Goal: Task Accomplishment & Management: Complete application form

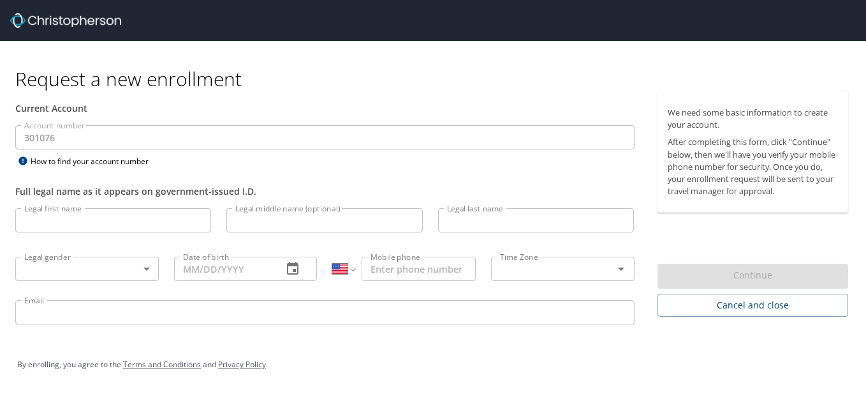
select select "US"
drag, startPoint x: 119, startPoint y: 221, endPoint x: 160, endPoint y: 225, distance: 41.0
click at [119, 221] on input "Legal first name" at bounding box center [113, 220] width 196 height 24
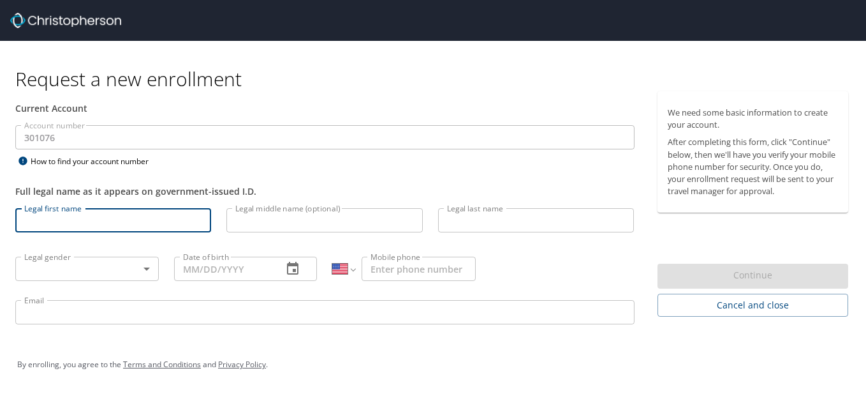
type input "[PERSON_NAME]"
type input "[PHONE_NUMBER]"
type input "[PERSON_NAME][EMAIL_ADDRESS][DOMAIN_NAME]"
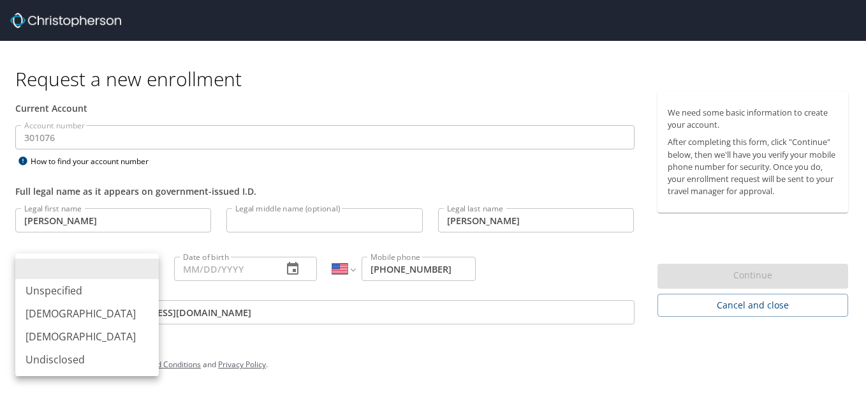
click at [115, 271] on body "Request a new enrollment Current Account Account number 301076 Account number H…" at bounding box center [433, 205] width 866 height 410
click at [62, 312] on li "[DEMOGRAPHIC_DATA]" at bounding box center [87, 313] width 144 height 23
type input "[DEMOGRAPHIC_DATA]"
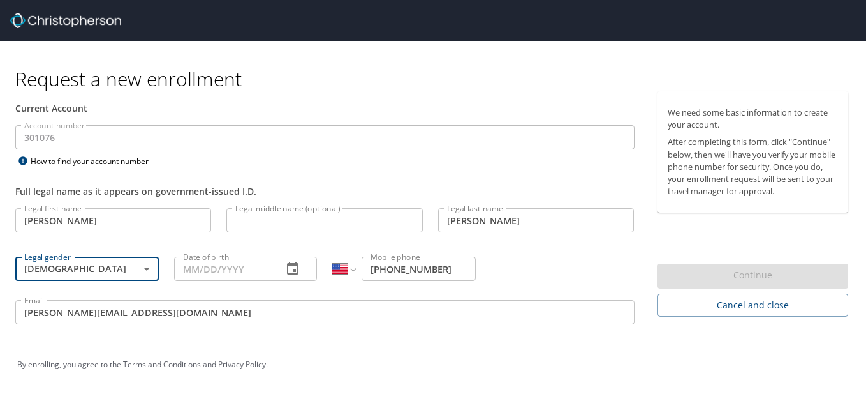
click at [246, 267] on input "Date of birth" at bounding box center [223, 268] width 99 height 24
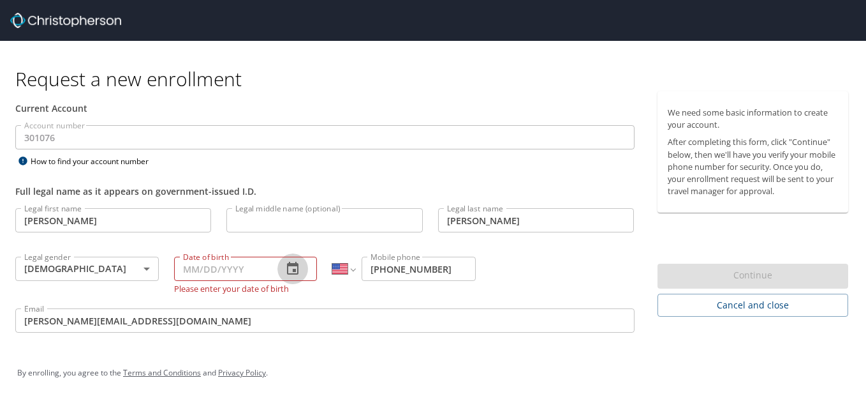
click at [293, 269] on icon "button" at bounding box center [292, 268] width 15 height 15
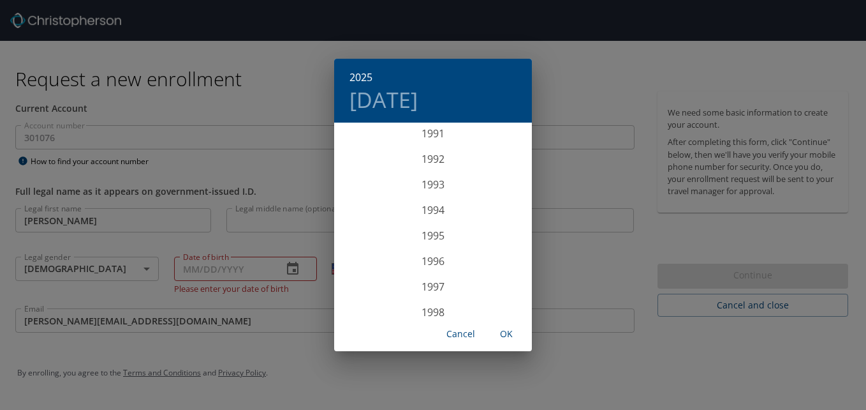
scroll to position [2373, 0]
click at [436, 290] on div "1998" at bounding box center [433, 291] width 198 height 26
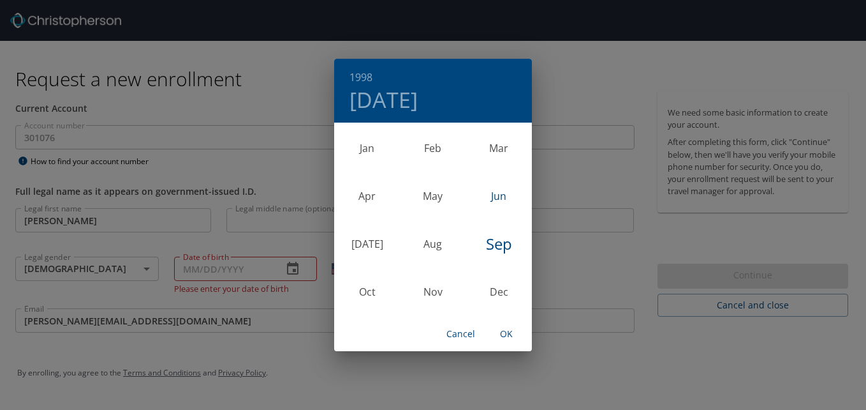
click at [500, 191] on div "Jun" at bounding box center [499, 196] width 66 height 48
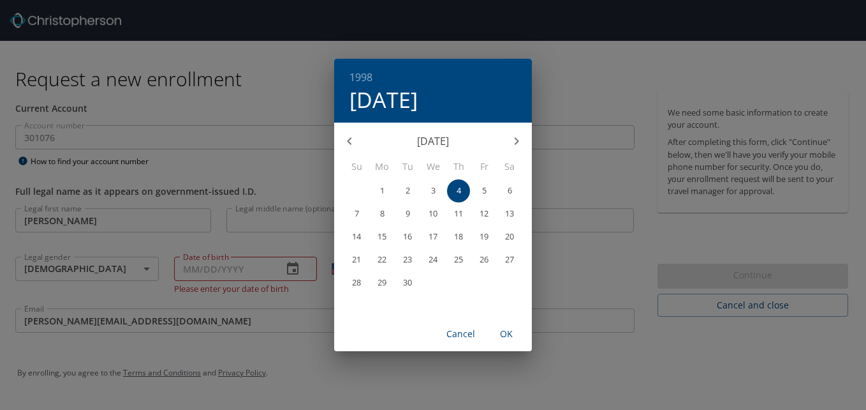
click at [434, 260] on p "24" at bounding box center [433, 259] width 9 height 8
click at [502, 339] on span "OK" at bounding box center [506, 334] width 31 height 16
type input "[DATE]"
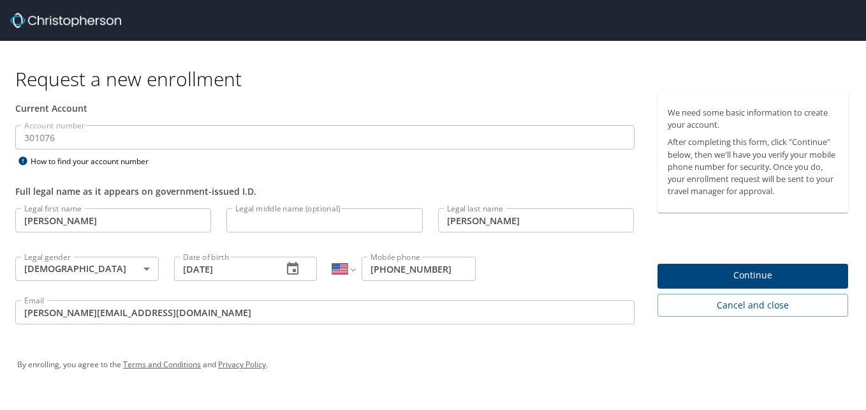
click at [689, 271] on span "Continue" at bounding box center [753, 275] width 171 height 16
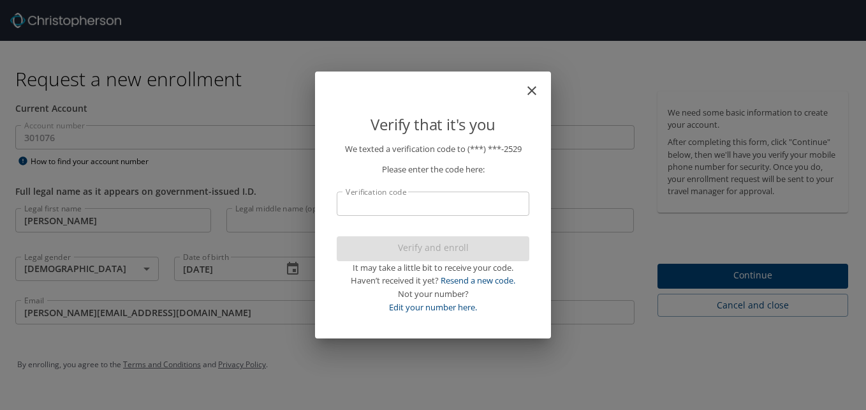
click at [420, 198] on input "Verification code" at bounding box center [433, 203] width 193 height 24
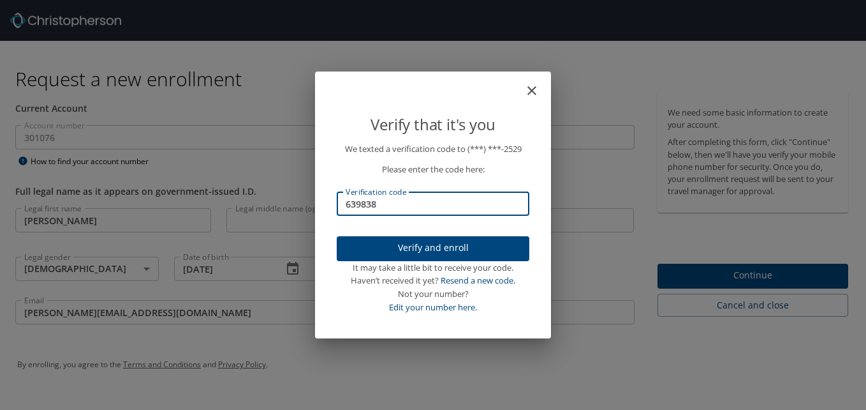
type input "639838"
click at [399, 243] on span "Verify and enroll" at bounding box center [433, 248] width 172 height 16
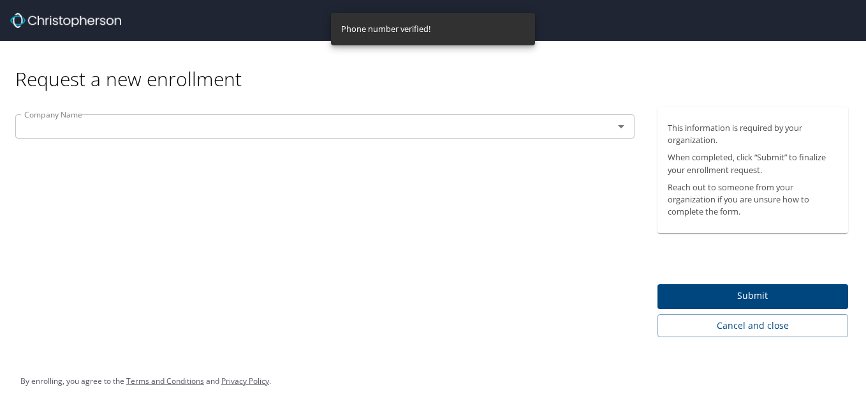
click at [393, 140] on p at bounding box center [325, 139] width 620 height 3
click at [406, 118] on input "text" at bounding box center [306, 126] width 574 height 17
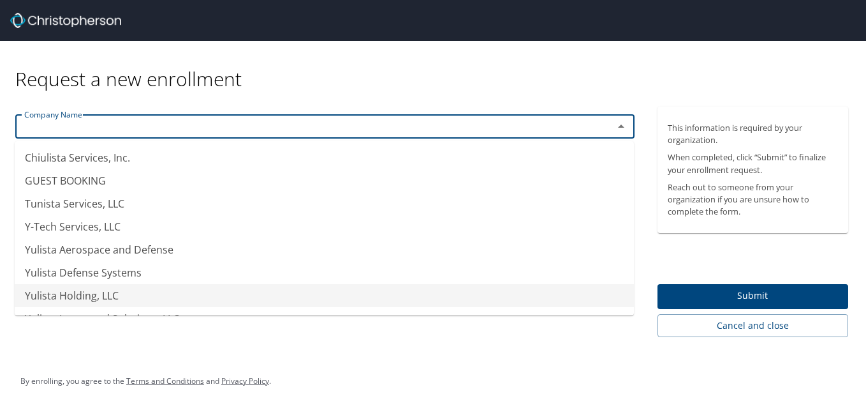
click at [162, 293] on li "Yulista Holding, LLC" at bounding box center [325, 295] width 620 height 23
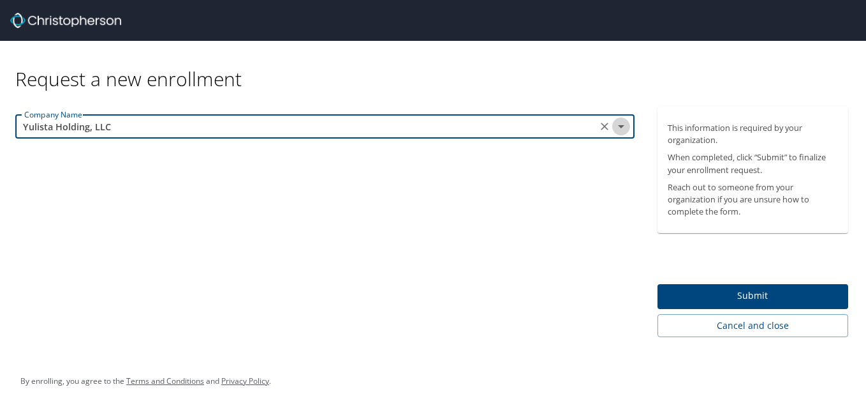
click at [618, 126] on icon "Open" at bounding box center [621, 126] width 15 height 15
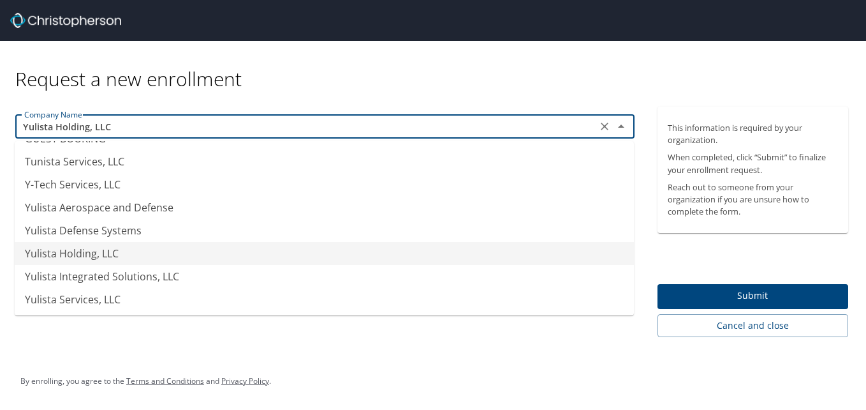
scroll to position [64, 0]
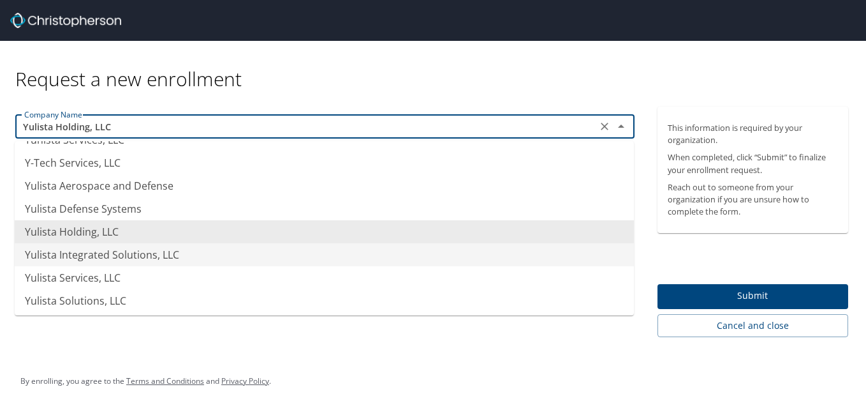
click at [145, 260] on li "Yulista Integrated Solutions, LLC" at bounding box center [325, 254] width 620 height 23
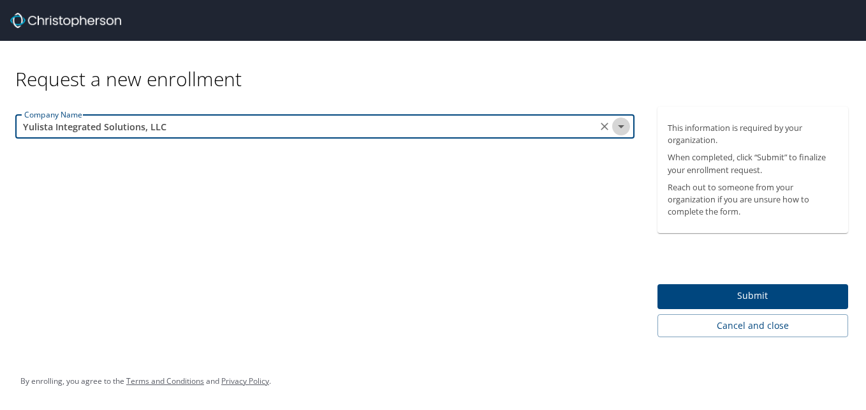
click at [623, 133] on icon "Open" at bounding box center [621, 126] width 15 height 15
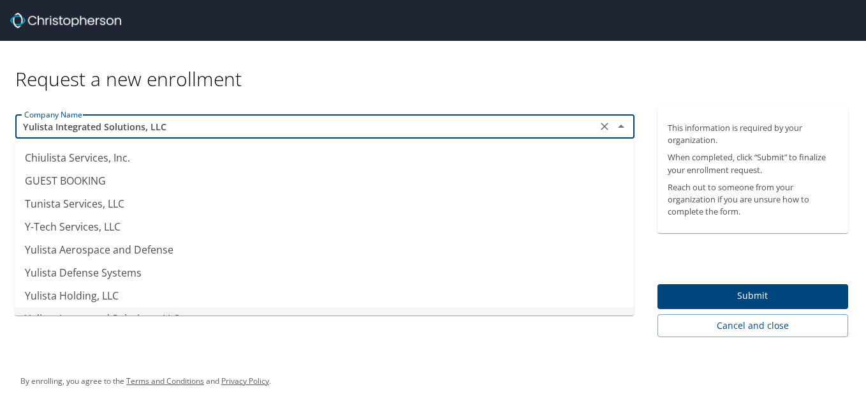
scroll to position [17, 0]
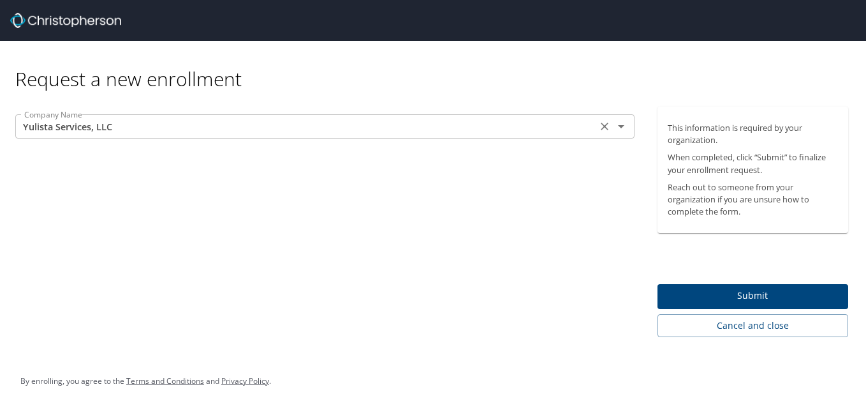
click at [620, 128] on icon "Open" at bounding box center [621, 126] width 15 height 15
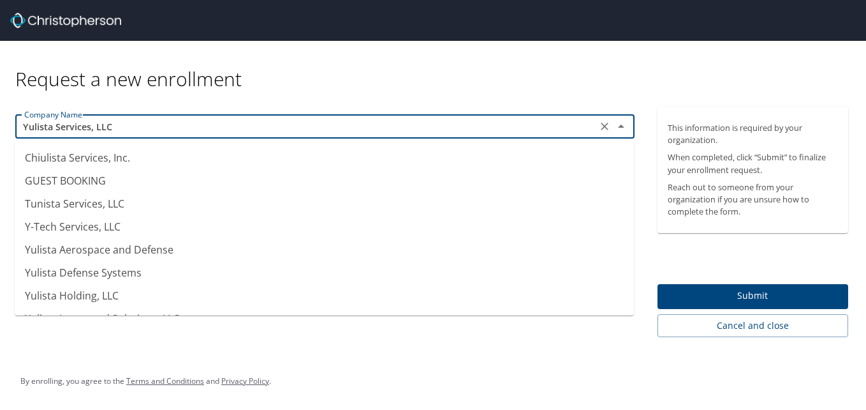
scroll to position [40, 0]
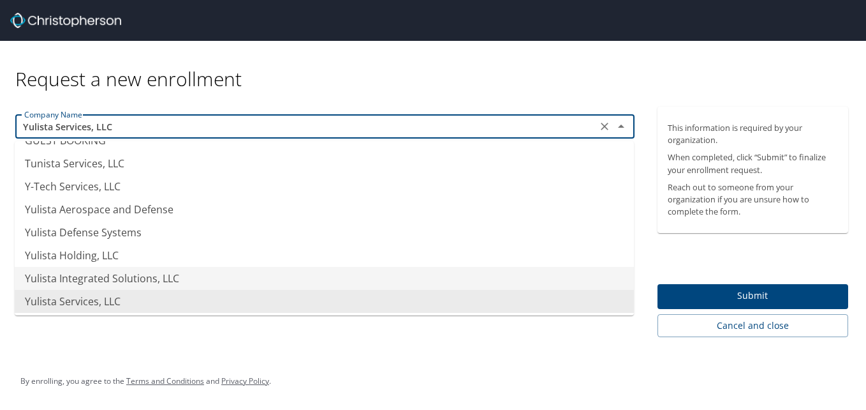
click at [217, 284] on li "Yulista Integrated Solutions, LLC" at bounding box center [325, 278] width 620 height 23
type input "Yulista Integrated Solutions, LLC"
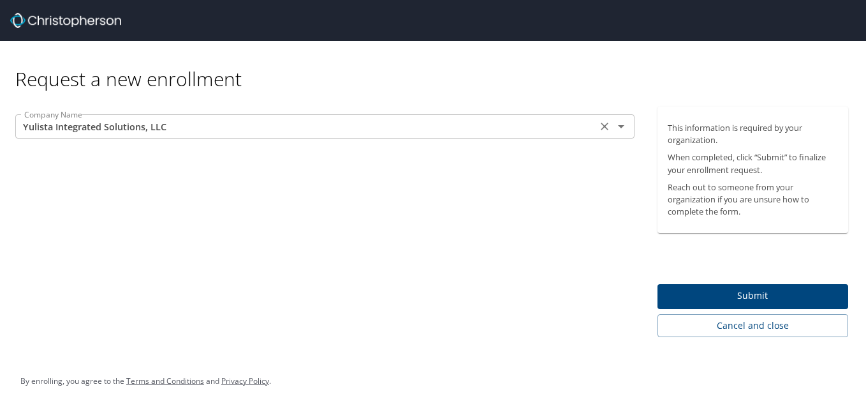
click at [627, 126] on icon "Open" at bounding box center [621, 126] width 15 height 15
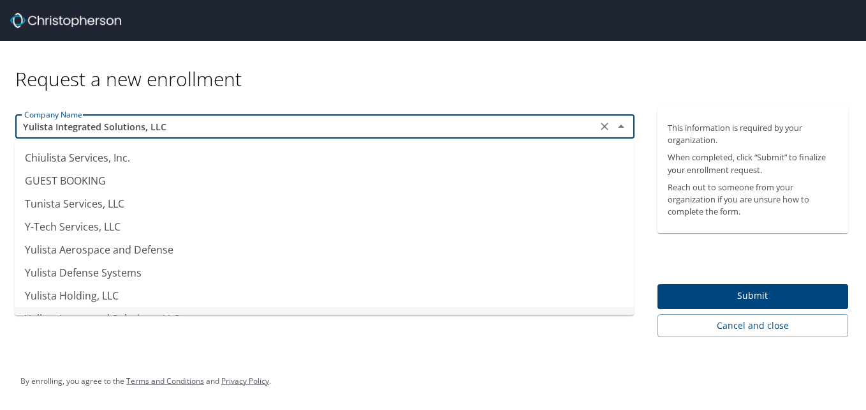
scroll to position [17, 0]
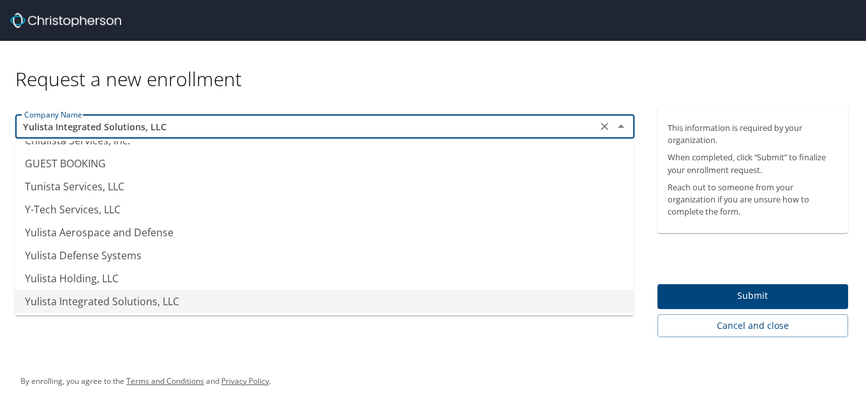
click at [182, 308] on li "Yulista Integrated Solutions, LLC" at bounding box center [325, 301] width 620 height 23
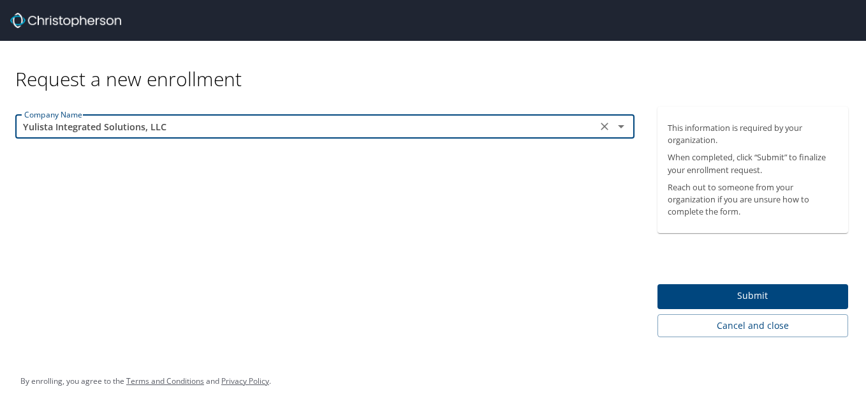
click at [738, 299] on span "Submit" at bounding box center [753, 296] width 171 height 16
